Goal: Transaction & Acquisition: Purchase product/service

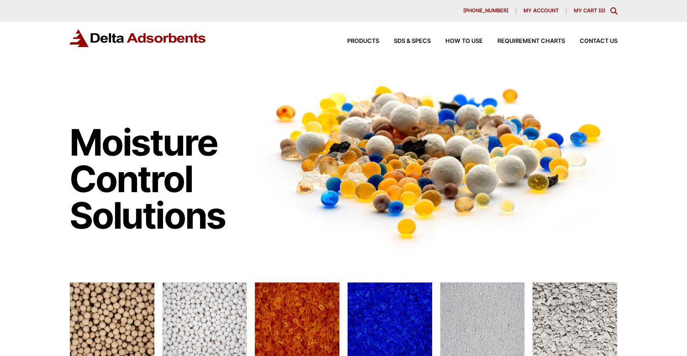
click at [532, 11] on span "My account" at bounding box center [540, 10] width 35 height 5
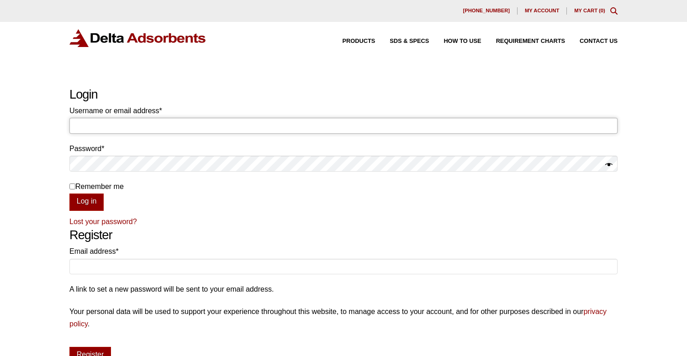
type input "denys.rodriguez"
click at [93, 199] on button "Log in" at bounding box center [86, 202] width 34 height 17
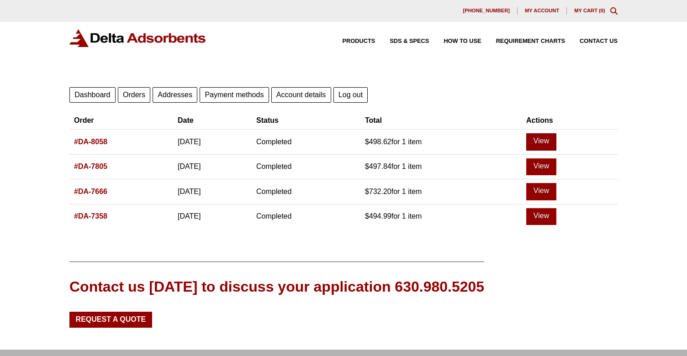
click at [556, 137] on link "View" at bounding box center [541, 141] width 30 height 17
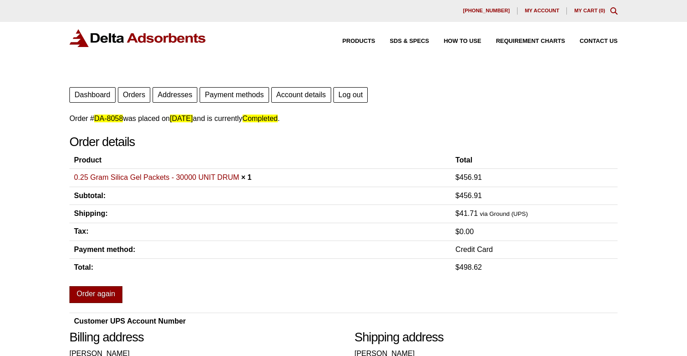
click at [106, 290] on link "Order again" at bounding box center [95, 294] width 53 height 17
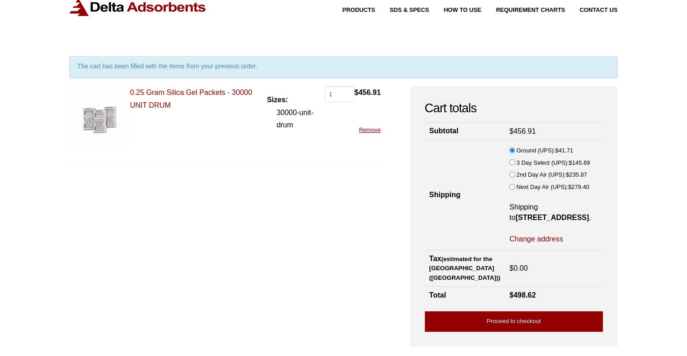
scroll to position [53, 0]
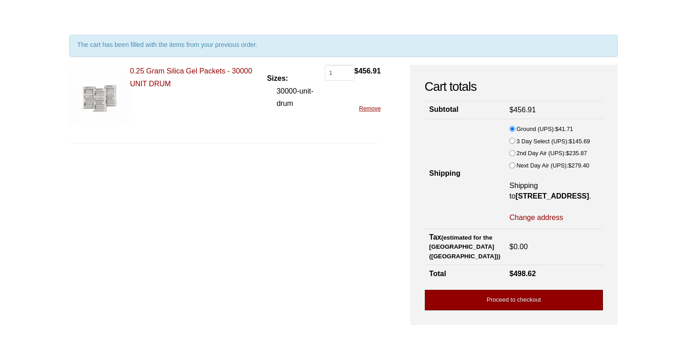
click at [500, 292] on link "Proceed to checkout" at bounding box center [514, 300] width 178 height 21
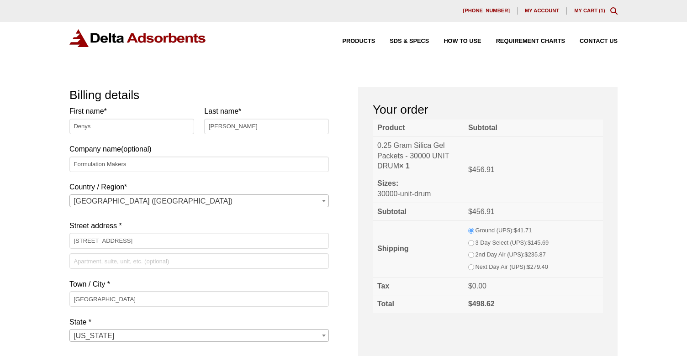
select select "FL"
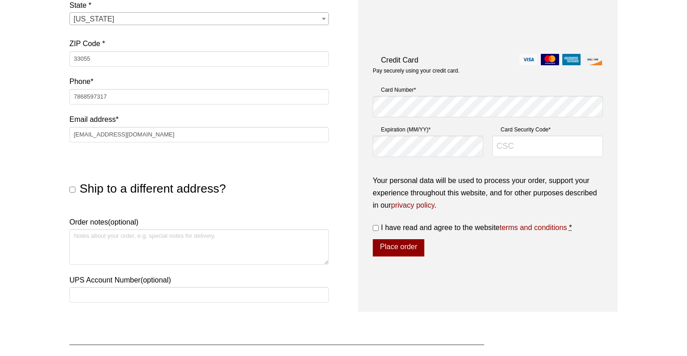
scroll to position [320, 0]
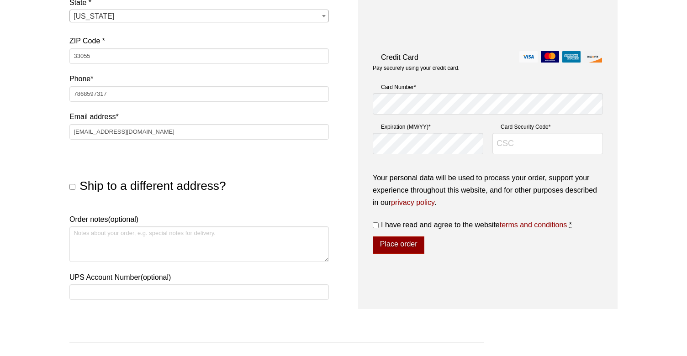
click at [73, 185] on input "Ship to a different address?" at bounding box center [72, 187] width 6 height 6
checkbox input "true"
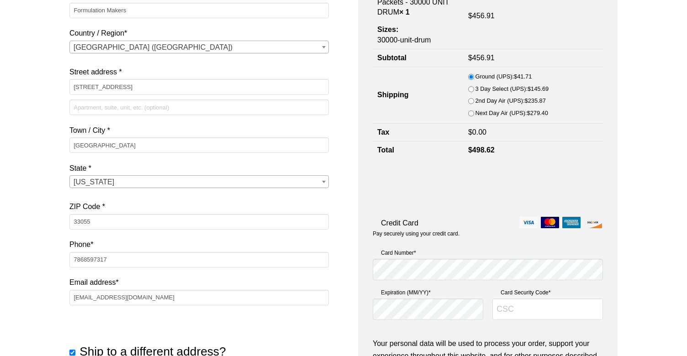
scroll to position [154, 0]
click at [509, 306] on input "Card Security Code *" at bounding box center [547, 309] width 111 height 22
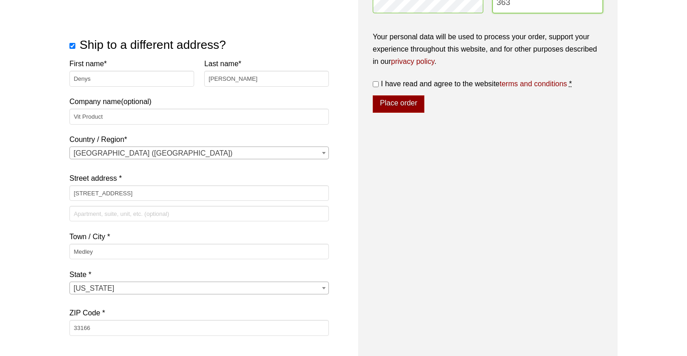
scroll to position [425, 0]
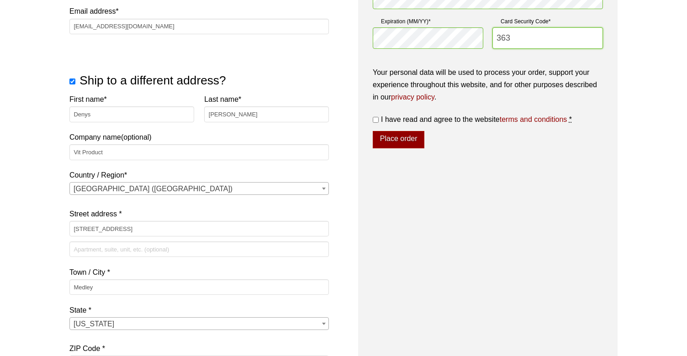
type input "363"
click at [373, 117] on input "I have read and agree to the website terms and conditions *" at bounding box center [376, 120] width 6 height 6
checkbox input "true"
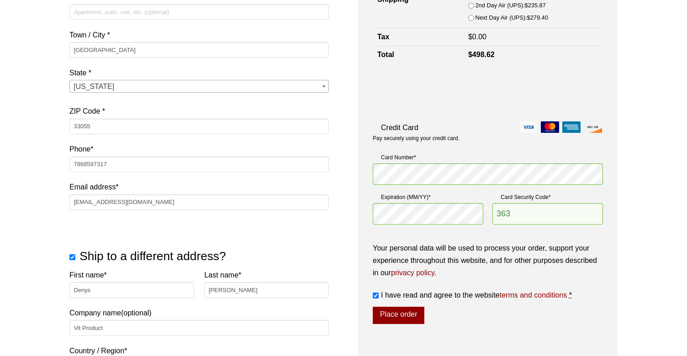
scroll to position [263, 0]
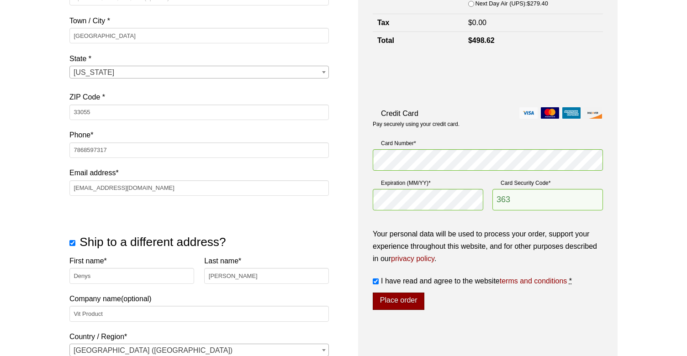
click at [414, 294] on button "Place order" at bounding box center [399, 301] width 52 height 17
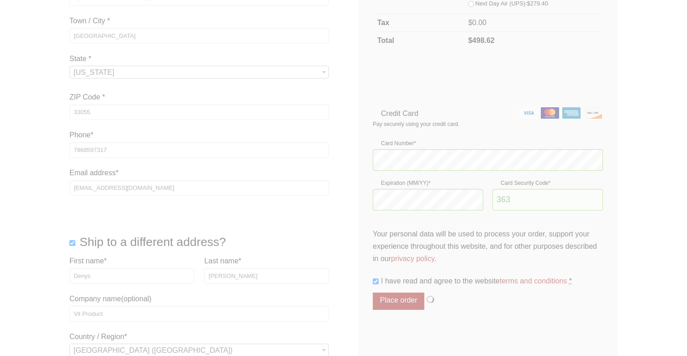
click at [385, 76] on div at bounding box center [343, 238] width 548 height 829
